Goal: Task Accomplishment & Management: Manage account settings

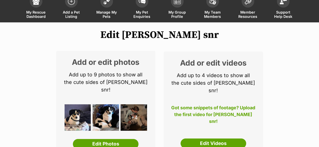
scroll to position [3, 0]
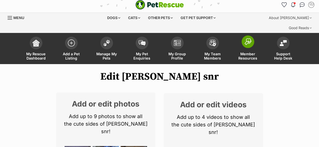
click at [245, 36] on span at bounding box center [248, 42] width 13 height 13
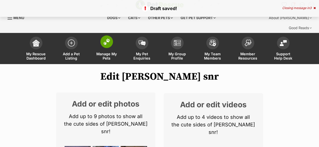
click at [106, 37] on span at bounding box center [106, 42] width 13 height 13
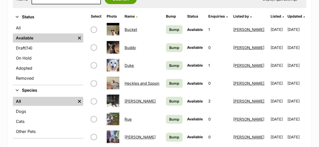
scroll to position [126, 0]
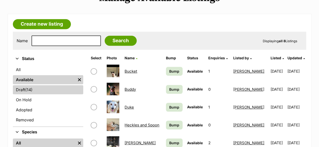
click at [48, 85] on link "Draft (14) Items" at bounding box center [48, 89] width 70 height 9
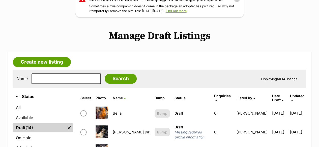
scroll to position [126, 0]
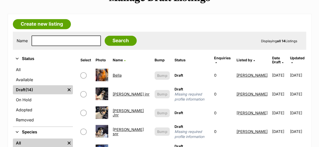
click at [125, 92] on link "Calvin jnr" at bounding box center [131, 94] width 37 height 5
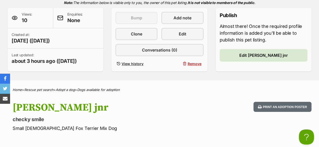
scroll to position [84, 0]
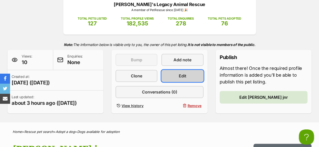
click at [195, 70] on link "Edit" at bounding box center [182, 76] width 42 height 12
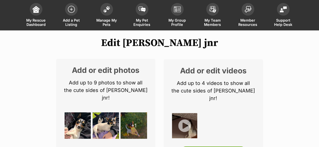
scroll to position [42, 0]
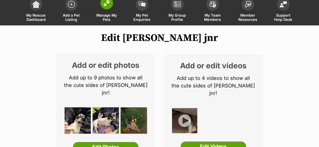
click at [105, 13] on span "Manage My Pets" at bounding box center [106, 17] width 23 height 9
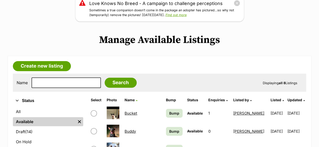
scroll to position [126, 0]
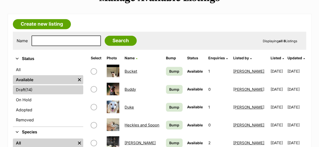
click at [63, 85] on link "Draft (14) Items" at bounding box center [48, 89] width 70 height 9
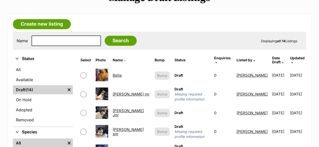
scroll to position [168, 0]
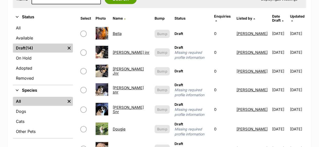
click at [129, 86] on link "[PERSON_NAME] snr" at bounding box center [128, 90] width 31 height 9
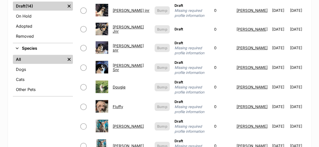
scroll to position [252, 0]
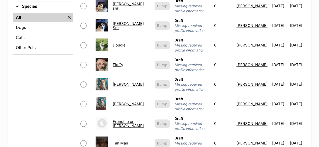
click at [122, 63] on link "Fluffy" at bounding box center [118, 65] width 10 height 5
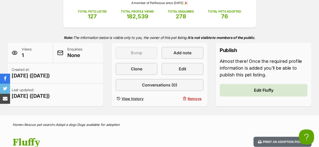
scroll to position [84, 0]
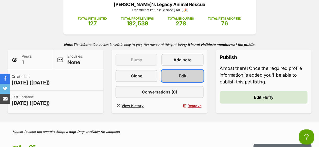
click at [164, 70] on link "Edit" at bounding box center [182, 76] width 42 height 12
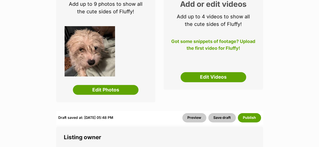
scroll to position [126, 0]
